Goal: Register for event/course

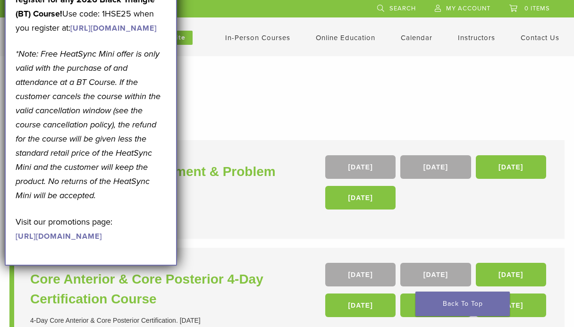
click at [259, 36] on link "In-Person Courses" at bounding box center [257, 38] width 65 height 8
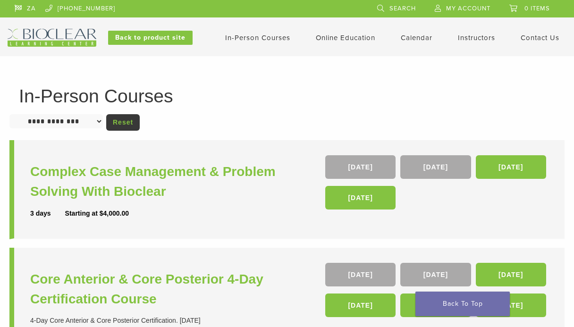
click at [266, 38] on link "In-Person Courses" at bounding box center [257, 38] width 65 height 8
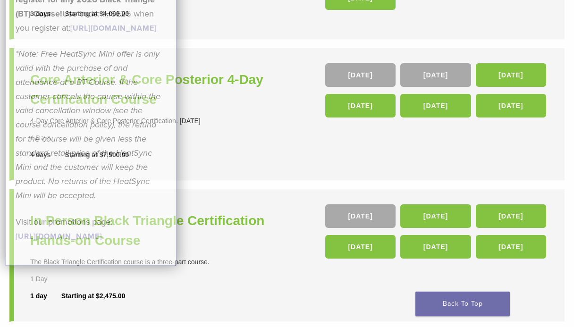
scroll to position [283, 0]
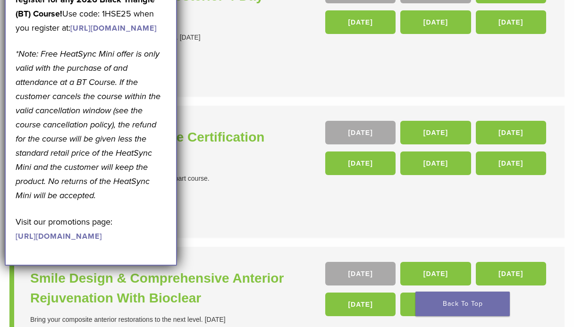
click at [271, 97] on li "Core Anterior & Core Posterior 4-Day Certification Course 4-Day Core Anterior &…" at bounding box center [286, 31] width 555 height 133
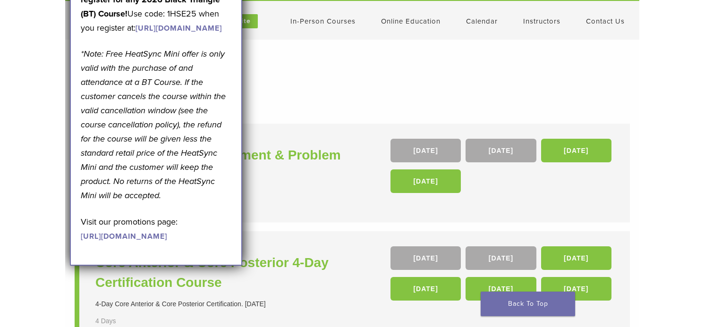
scroll to position [0, 0]
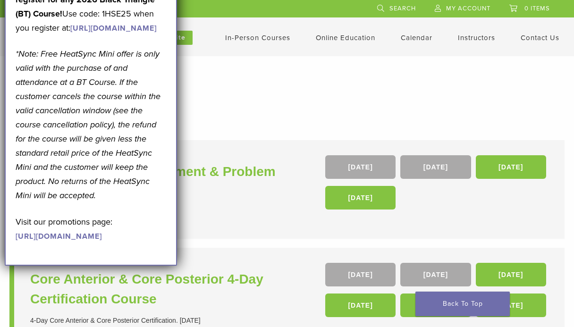
click at [256, 103] on h1 "In-Person Courses" at bounding box center [287, 96] width 536 height 18
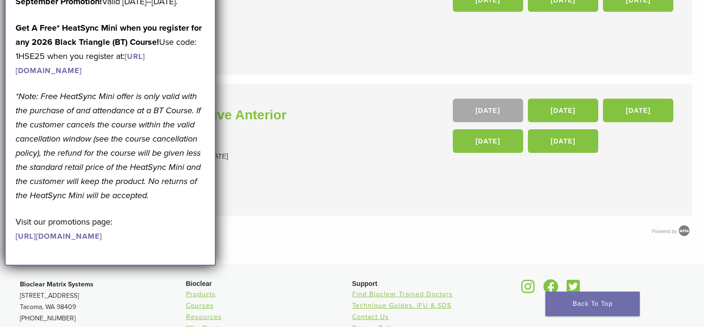
scroll to position [444, 0]
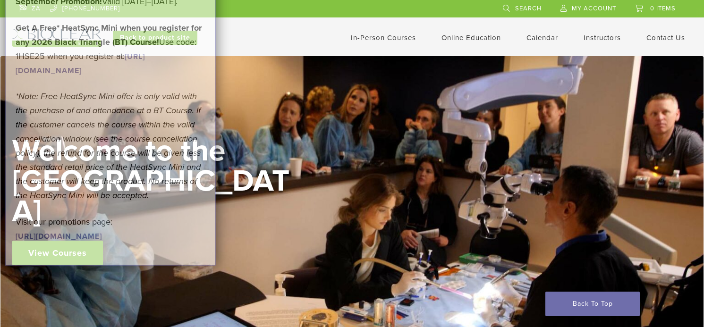
click at [394, 36] on link "In-Person Courses" at bounding box center [383, 38] width 65 height 8
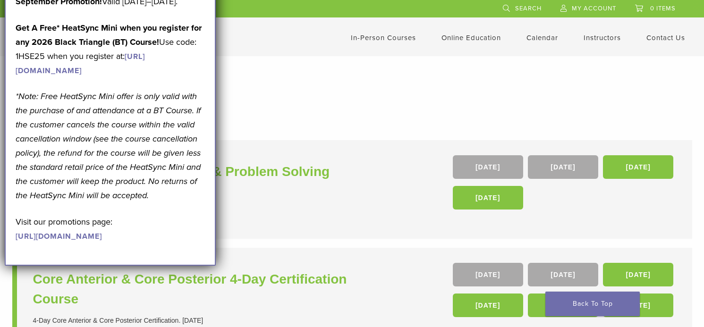
click at [174, 33] on div "September Promotion! Valid [DATE]–[DATE]. Get A Free* HeatSync Mini when you re…" at bounding box center [110, 118] width 189 height 248
click at [178, 27] on div "September Promotion! Valid [DATE]–[DATE]. Get A Free* HeatSync Mini when you re…" at bounding box center [110, 118] width 189 height 248
click at [69, 241] on link "[URL][DOMAIN_NAME]" at bounding box center [59, 236] width 86 height 9
click at [263, 95] on h1 "In-Person Courses" at bounding box center [352, 96] width 661 height 18
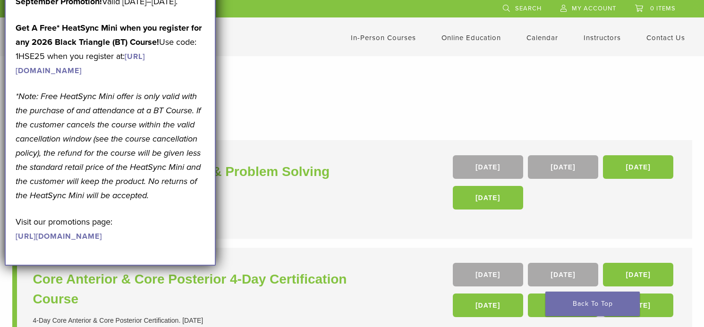
click at [263, 95] on h1 "In-Person Courses" at bounding box center [352, 96] width 661 height 18
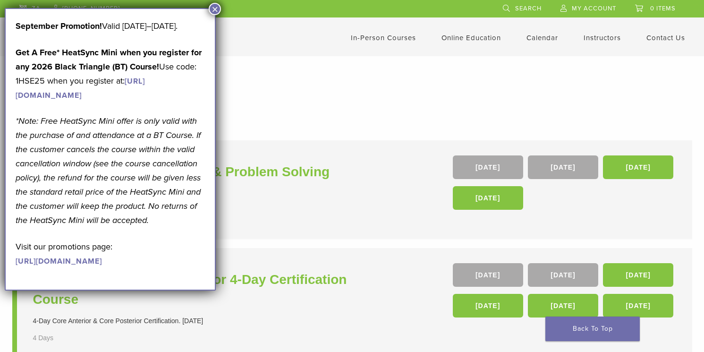
click at [215, 9] on button "×" at bounding box center [215, 9] width 12 height 12
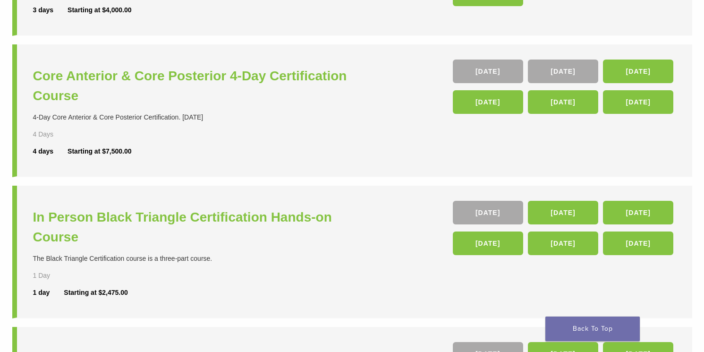
scroll to position [207, 0]
